Goal: Task Accomplishment & Management: Use online tool/utility

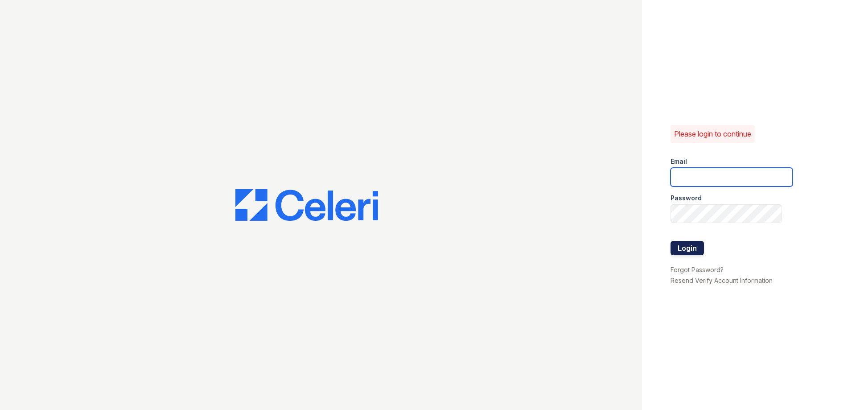
type input "[EMAIL_ADDRESS][DOMAIN_NAME]"
click at [693, 245] on button "Login" at bounding box center [687, 248] width 33 height 14
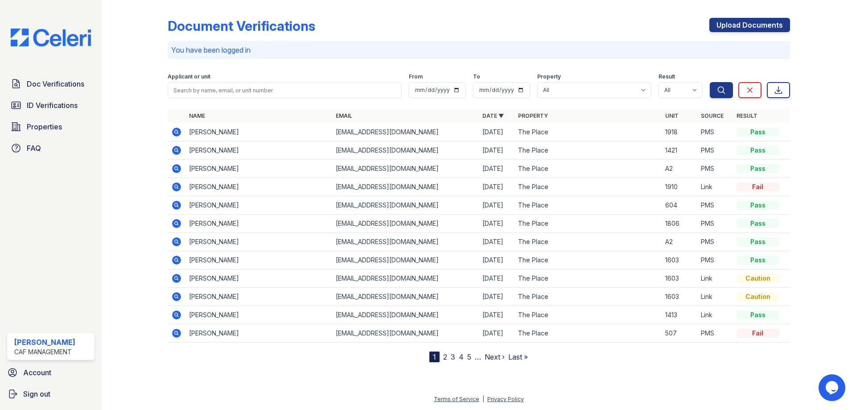
click at [444, 358] on link "2" at bounding box center [445, 356] width 4 height 9
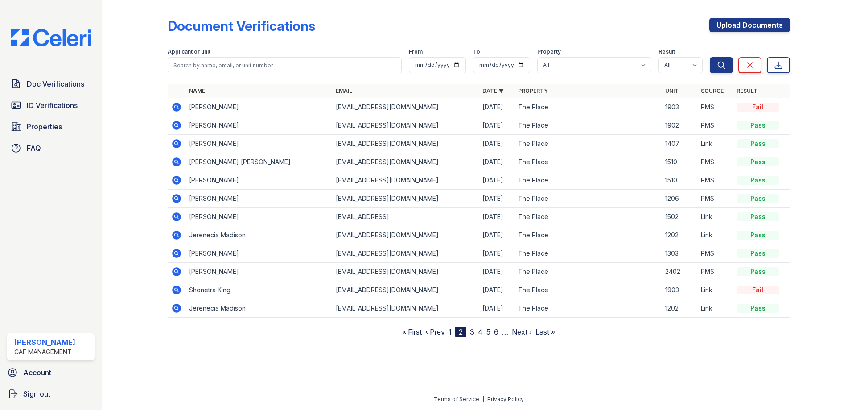
click at [178, 107] on icon at bounding box center [176, 107] width 9 height 9
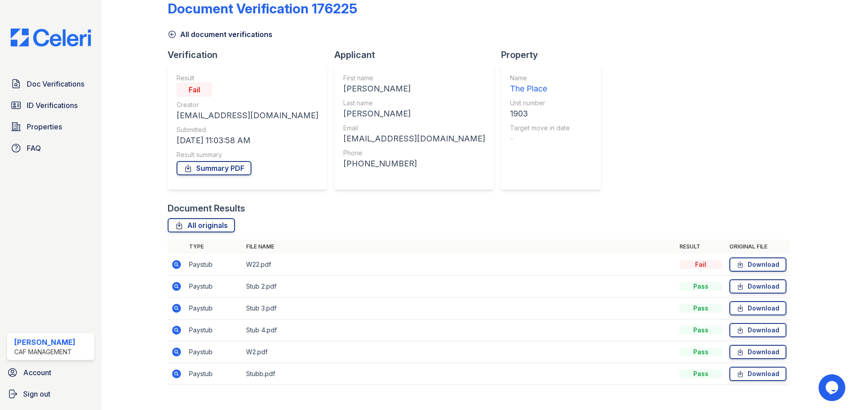
scroll to position [32, 0]
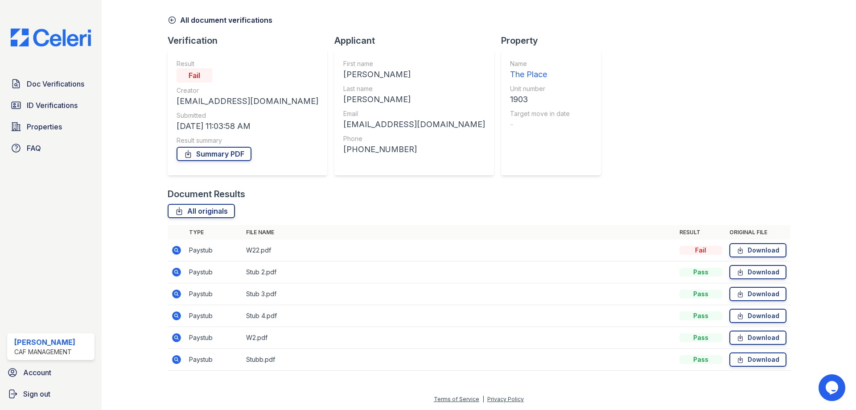
click at [178, 271] on icon at bounding box center [176, 272] width 9 height 9
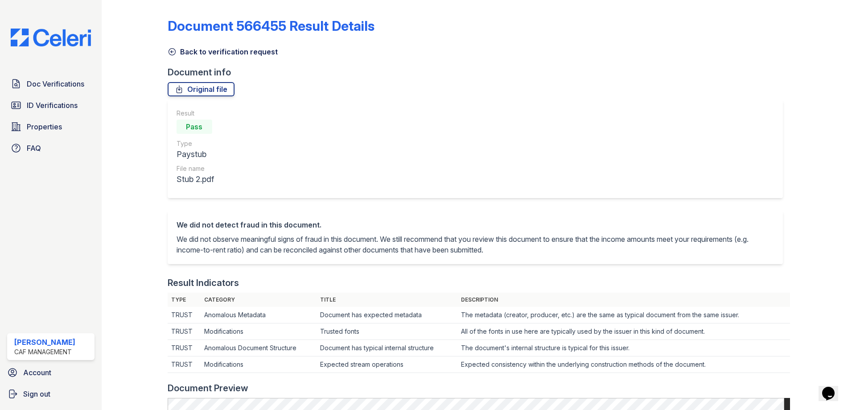
click at [173, 53] on icon at bounding box center [172, 51] width 9 height 9
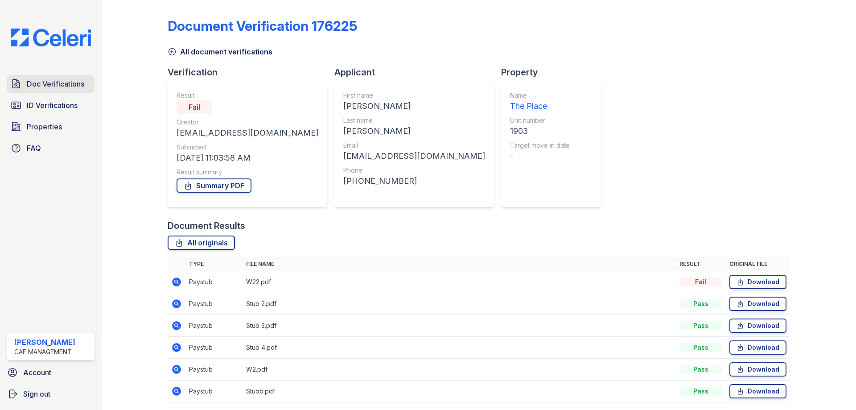
click at [44, 85] on span "Doc Verifications" at bounding box center [56, 84] width 58 height 11
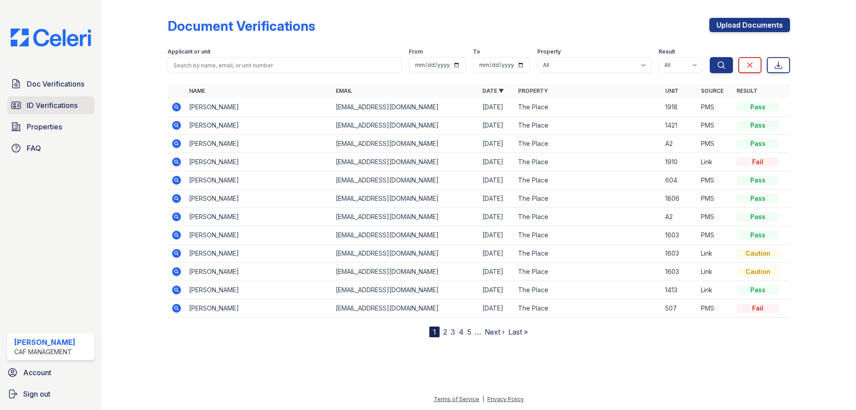
click at [58, 103] on span "ID Verifications" at bounding box center [52, 105] width 51 height 11
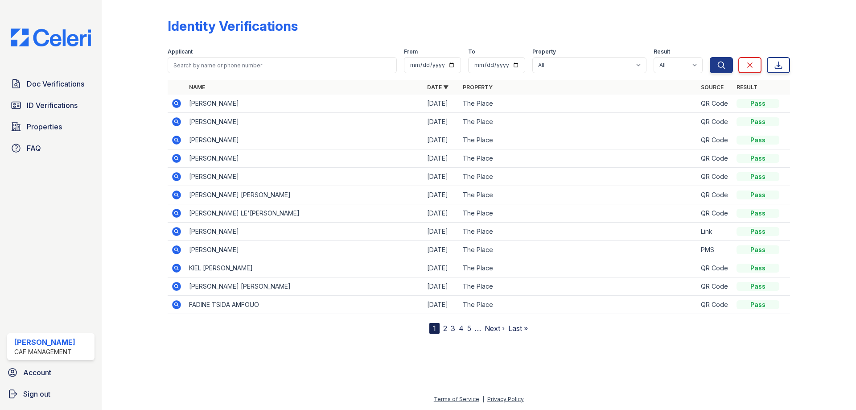
click at [177, 267] on icon at bounding box center [176, 267] width 2 height 2
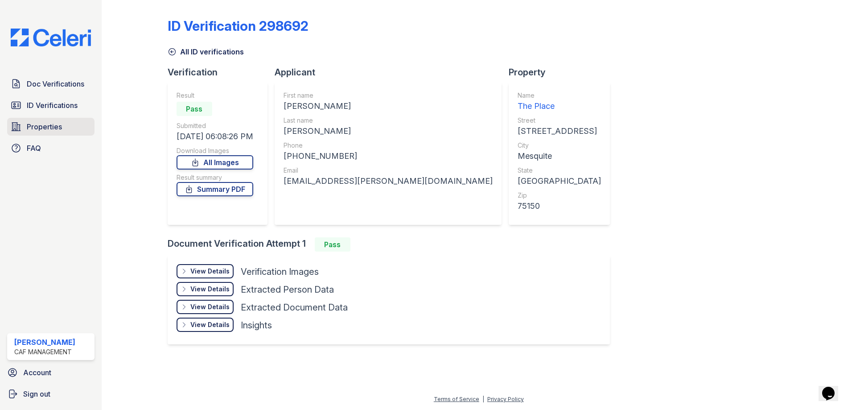
click at [37, 124] on span "Properties" at bounding box center [44, 126] width 35 height 11
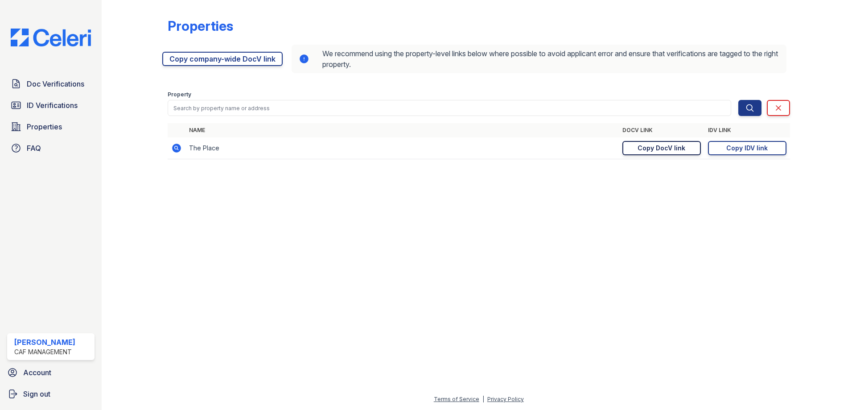
click at [646, 149] on div "Copy DocV link" at bounding box center [662, 148] width 48 height 9
click at [38, 103] on span "ID Verifications" at bounding box center [52, 105] width 51 height 11
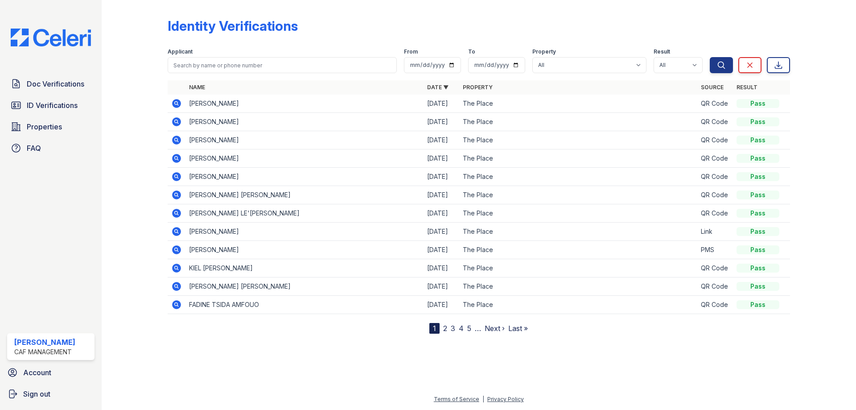
click at [178, 267] on icon at bounding box center [176, 268] width 9 height 9
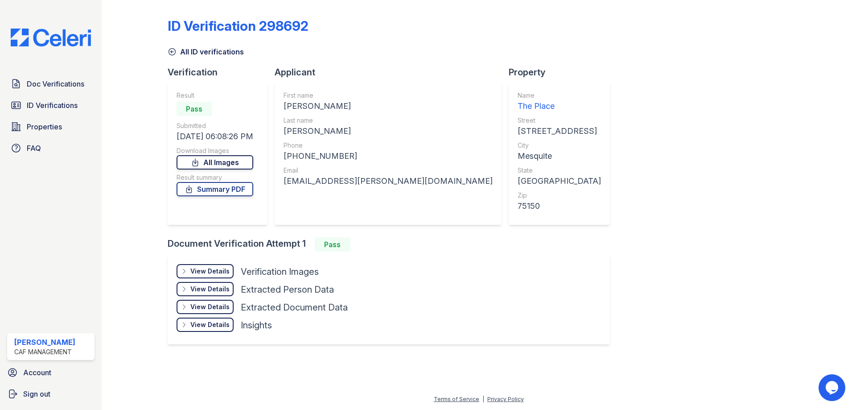
click at [221, 161] on link "All Images" at bounding box center [215, 162] width 77 height 14
click at [240, 193] on link "Summary PDF" at bounding box center [215, 189] width 77 height 14
click at [56, 83] on span "Doc Verifications" at bounding box center [56, 84] width 58 height 11
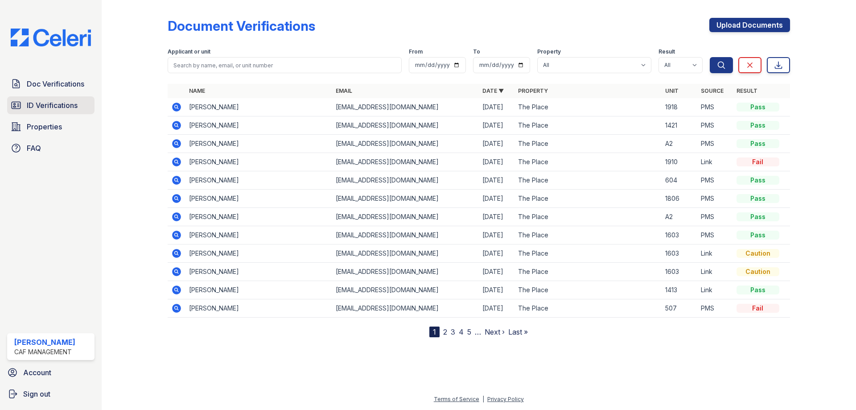
click at [54, 112] on link "ID Verifications" at bounding box center [50, 105] width 87 height 18
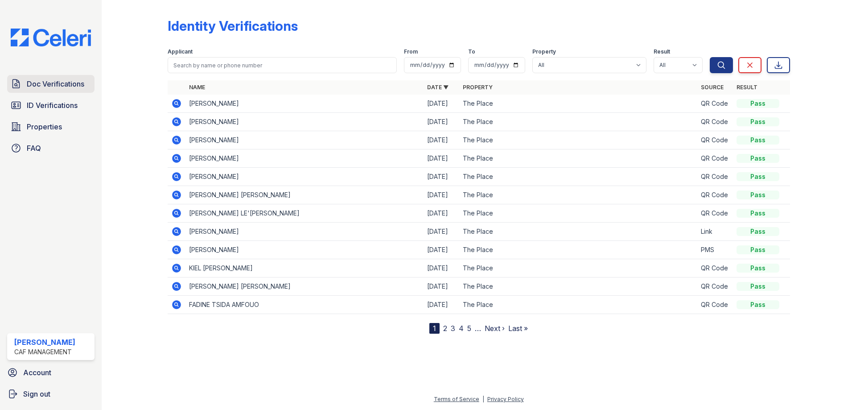
click at [48, 84] on span "Doc Verifications" at bounding box center [56, 84] width 58 height 11
